Goal: Task Accomplishment & Management: Manage account settings

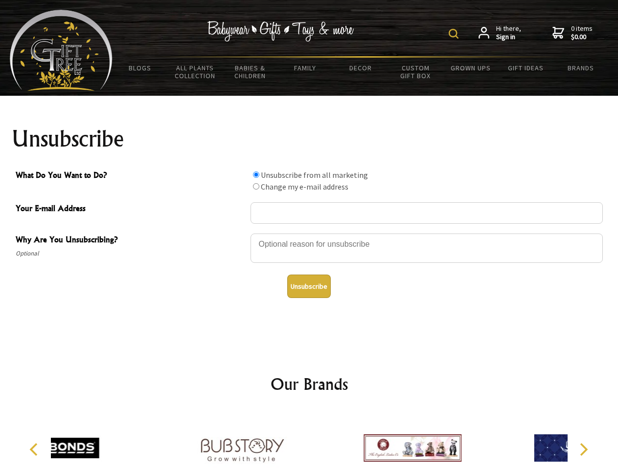
click at [455, 34] on img at bounding box center [453, 34] width 10 height 10
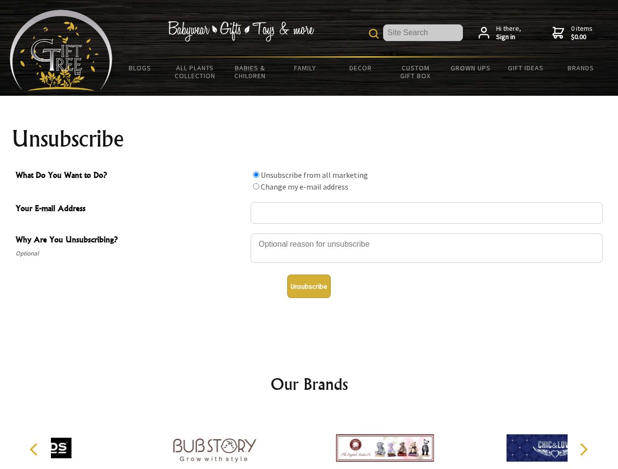
click at [309, 233] on div at bounding box center [426, 250] width 352 height 34
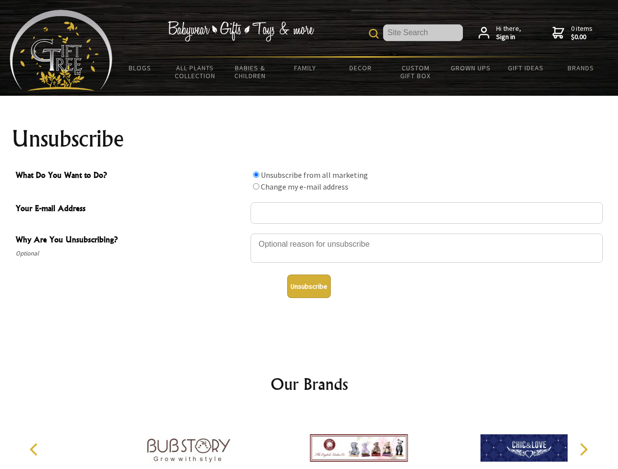
click at [256, 175] on input "What Do You Want to Do?" at bounding box center [256, 175] width 6 height 6
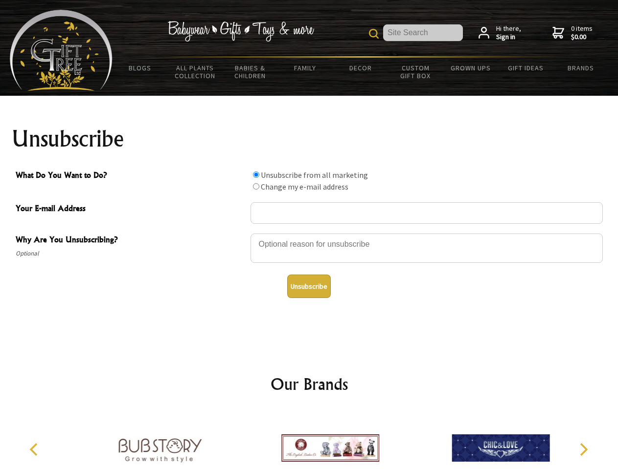
click at [256, 186] on input "What Do You Want to Do?" at bounding box center [256, 186] width 6 height 6
radio input "true"
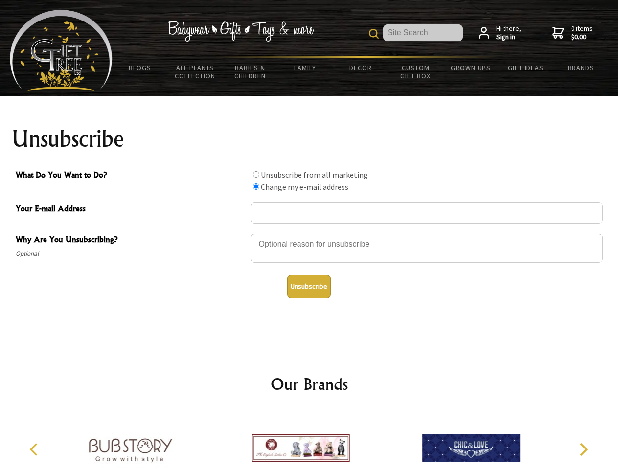
click at [309, 287] on button "Unsubscribe" at bounding box center [309, 286] width 44 height 23
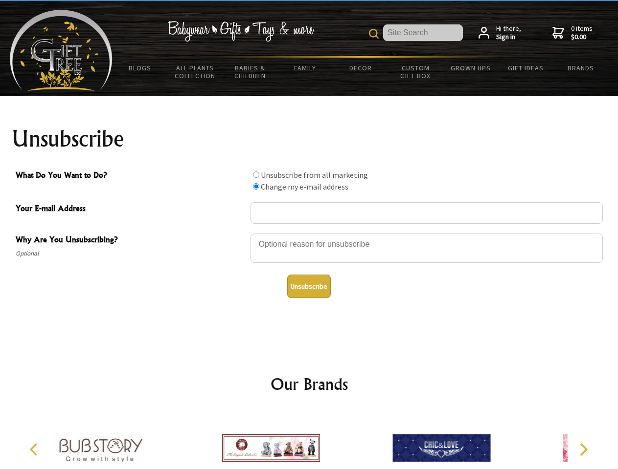
click at [309, 441] on img at bounding box center [271, 448] width 98 height 73
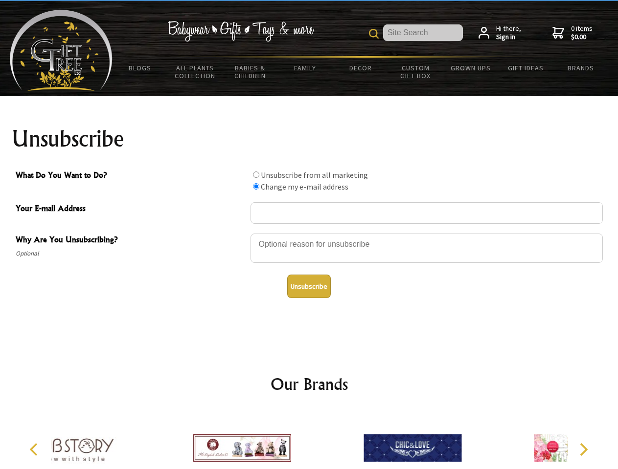
click at [35, 450] on icon "Previous" at bounding box center [34, 450] width 13 height 13
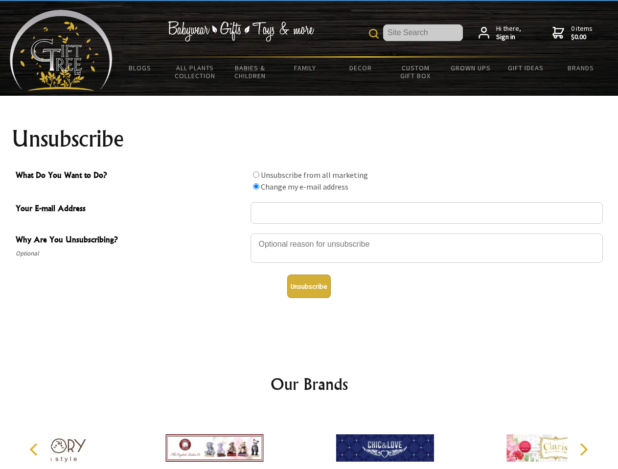
click at [583, 450] on icon "Next" at bounding box center [582, 450] width 13 height 13
